Goal: Task Accomplishment & Management: Manage account settings

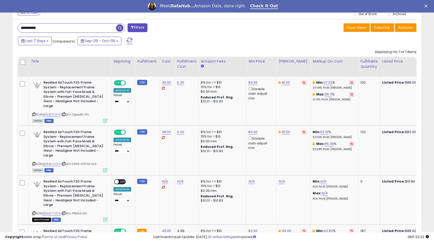
scroll to position [103, 237]
click at [282, 82] on link "81.00" at bounding box center [286, 82] width 8 height 5
drag, startPoint x: 269, startPoint y: 66, endPoint x: 244, endPoint y: 61, distance: 25.7
click at [244, 61] on table "Title Repricing" at bounding box center [405, 242] width 774 height 370
type input "**"
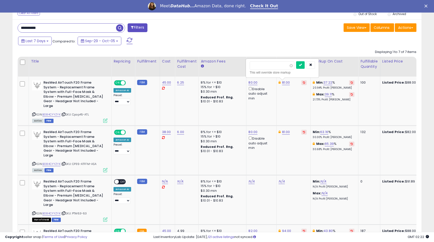
click button "submit" at bounding box center [300, 65] width 9 height 8
click at [249, 85] on link "80.00" at bounding box center [253, 82] width 9 height 5
drag, startPoint x: 240, startPoint y: 68, endPoint x: 198, endPoint y: 59, distance: 42.6
click at [198, 59] on table "Title Repricing" at bounding box center [405, 242] width 774 height 370
type input "**"
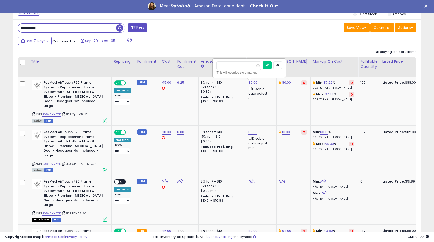
click button "submit" at bounding box center [267, 65] width 9 height 8
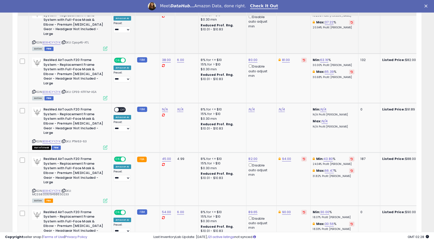
scroll to position [272, 0]
click at [284, 157] on link "94.00" at bounding box center [286, 159] width 9 height 5
drag, startPoint x: 277, startPoint y: 131, endPoint x: 239, endPoint y: 127, distance: 37.6
click at [239, 128] on tbody "ResMed AirTouch F20 Frame System - Replacement Frame System with Full-Face Mask…" at bounding box center [405, 180] width 774 height 350
type input "**"
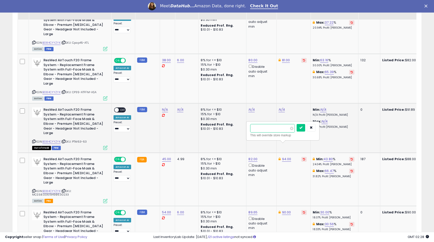
click button "submit" at bounding box center [301, 128] width 9 height 8
